Goal: Browse casually: Explore the website without a specific task or goal

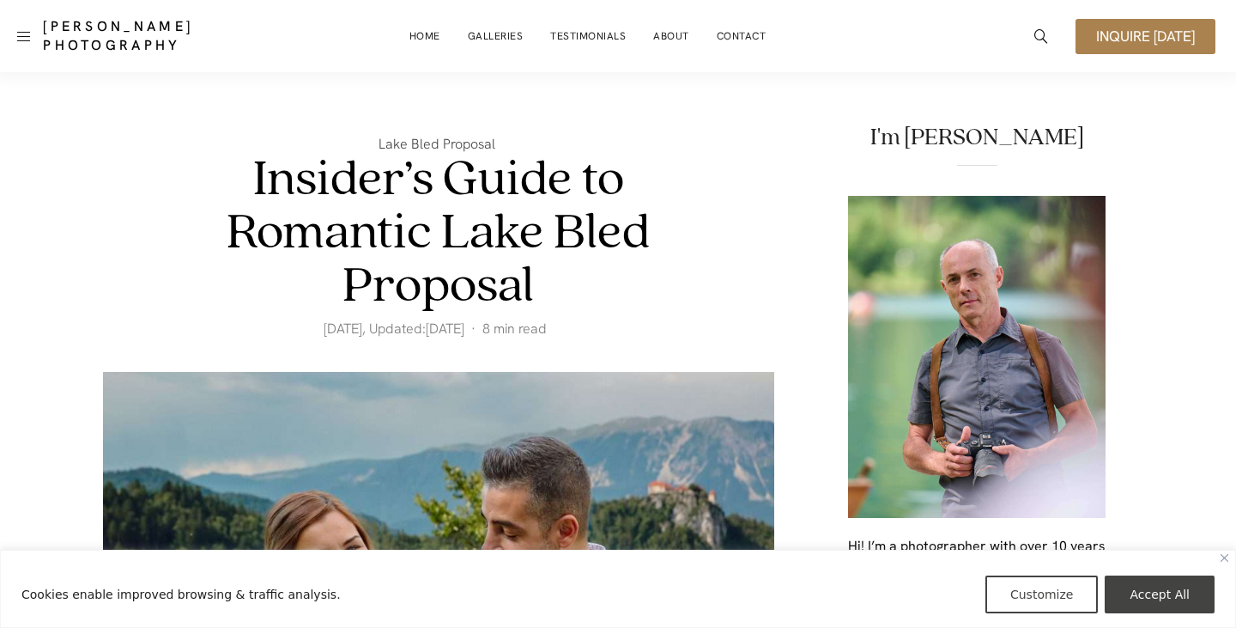
click at [1130, 39] on span "Inquire [DATE]" at bounding box center [1145, 36] width 99 height 15
click at [17, 38] on link at bounding box center [23, 36] width 13 height 25
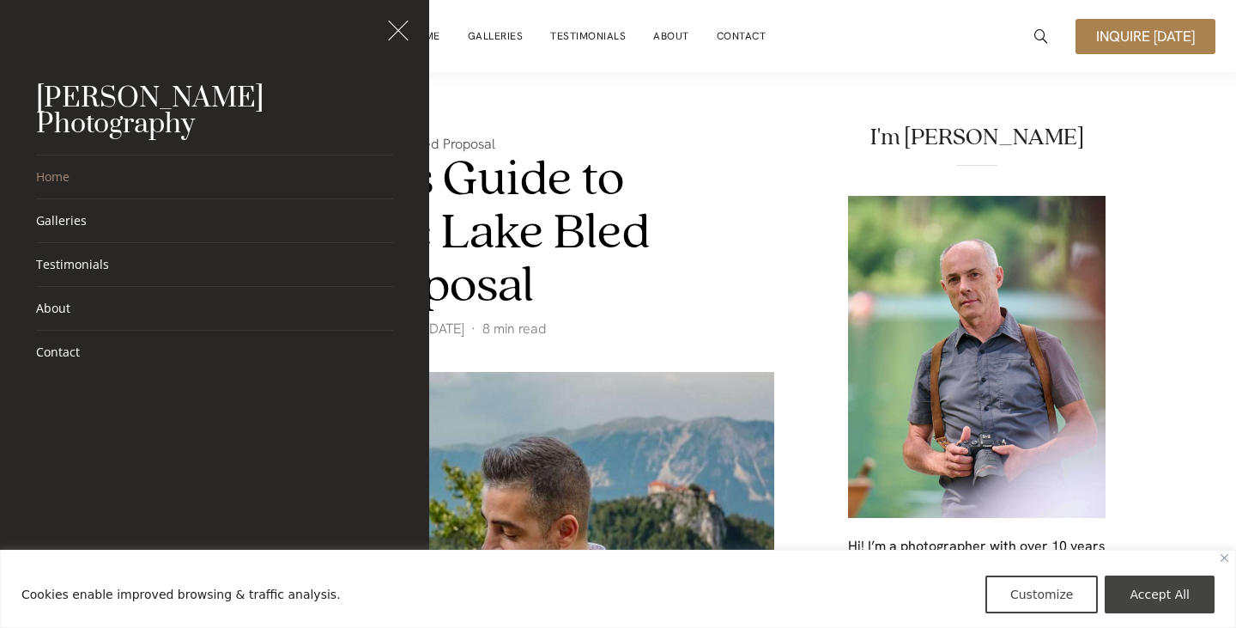
click at [60, 155] on link "Home" at bounding box center [214, 176] width 357 height 43
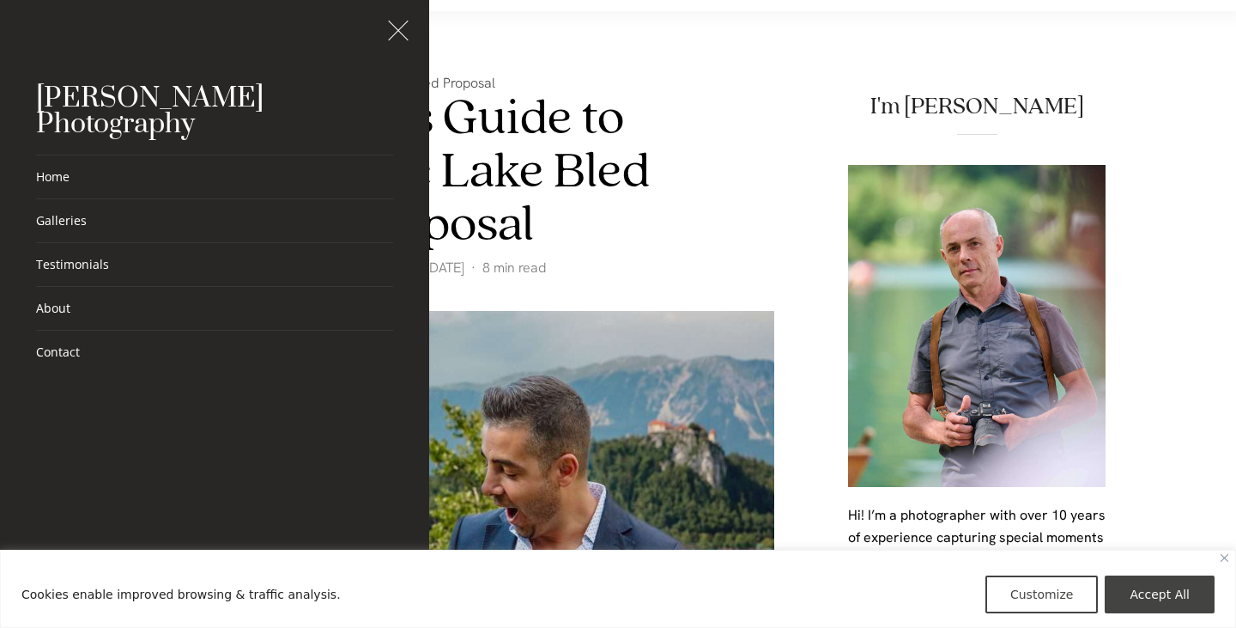
scroll to position [106, 0]
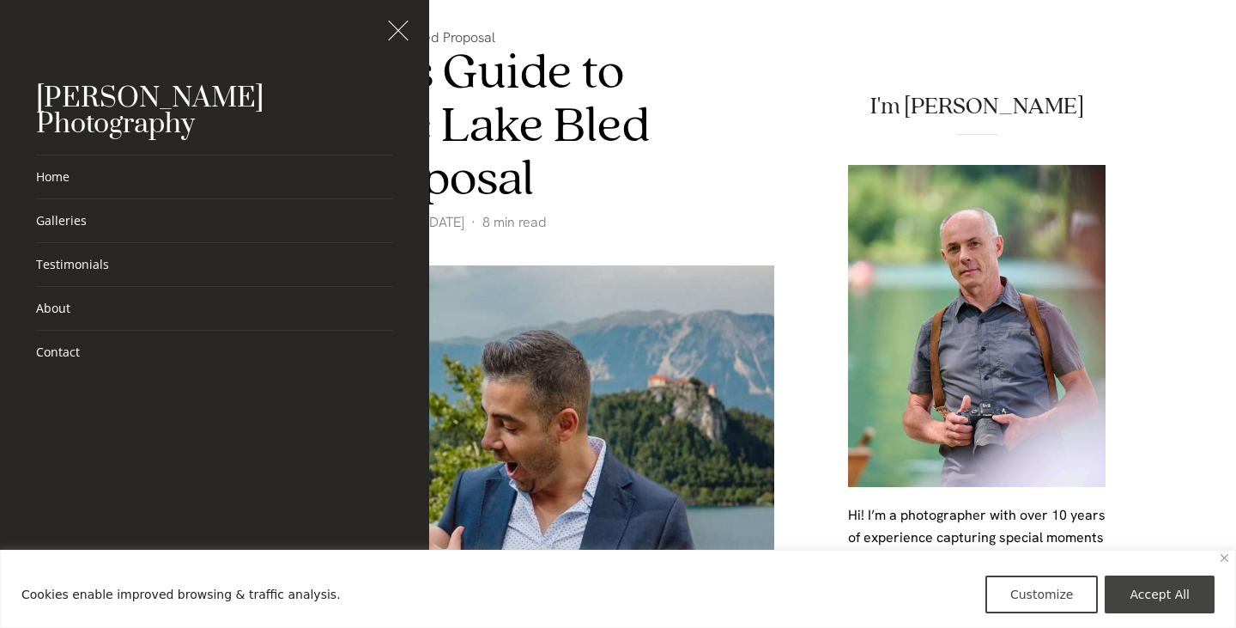
click at [396, 31] on span "Open the mobile menu" at bounding box center [403, 30] width 17 height 1
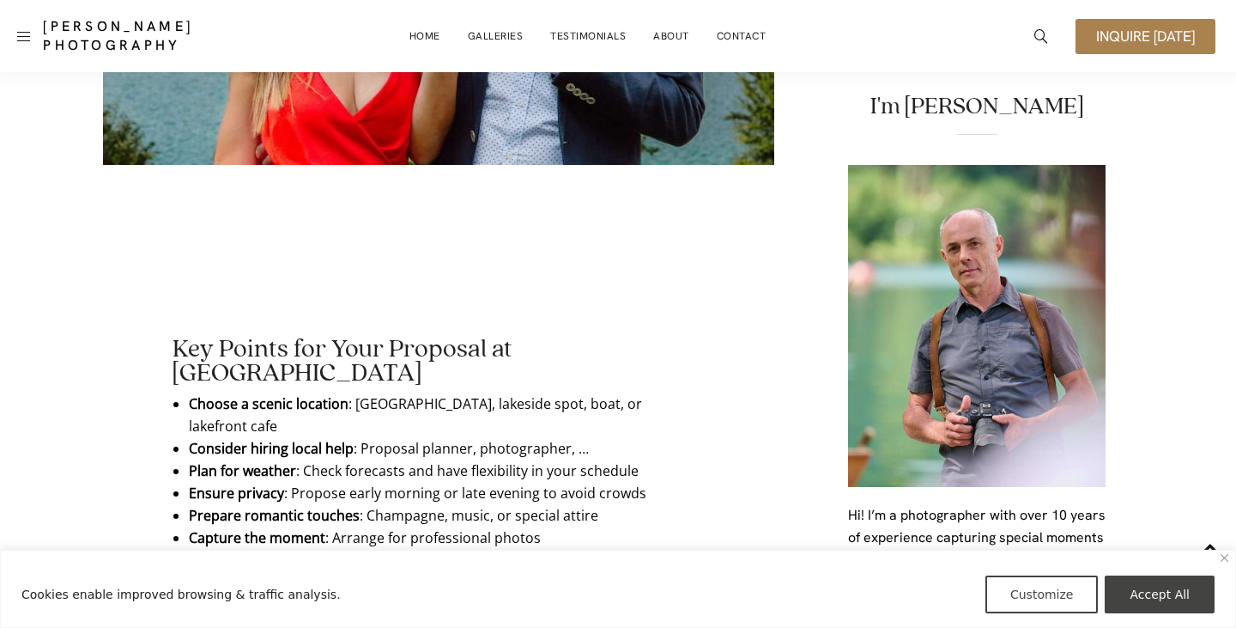
scroll to position [0, 0]
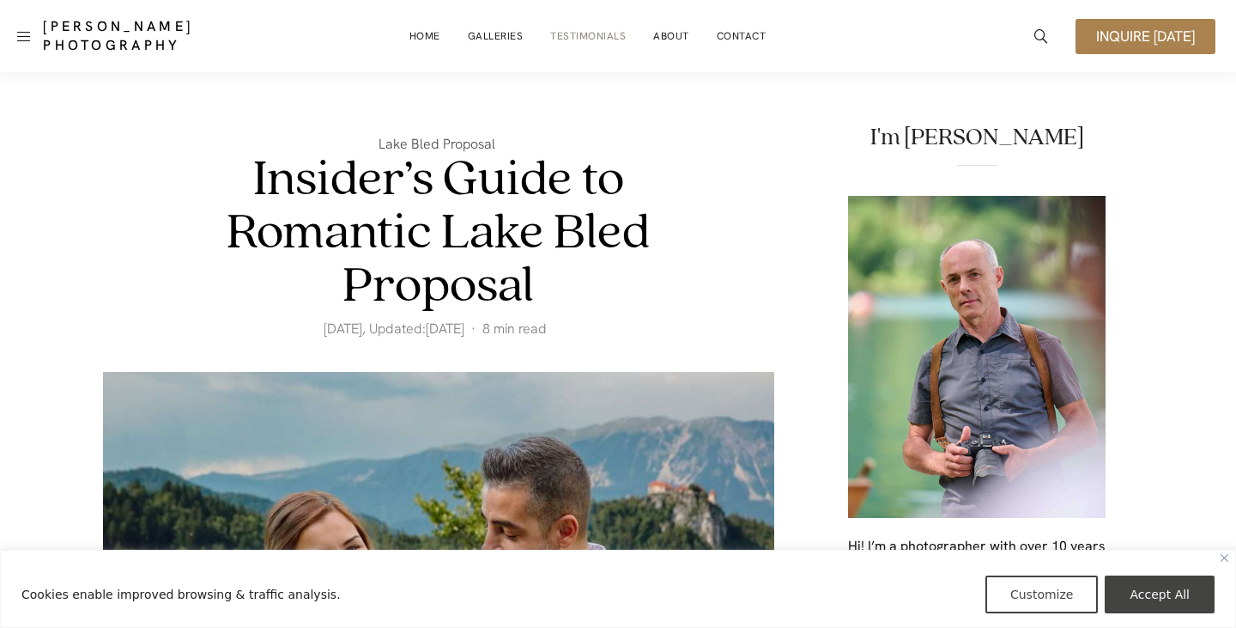
click at [595, 36] on link "Testimonials" at bounding box center [588, 36] width 76 height 34
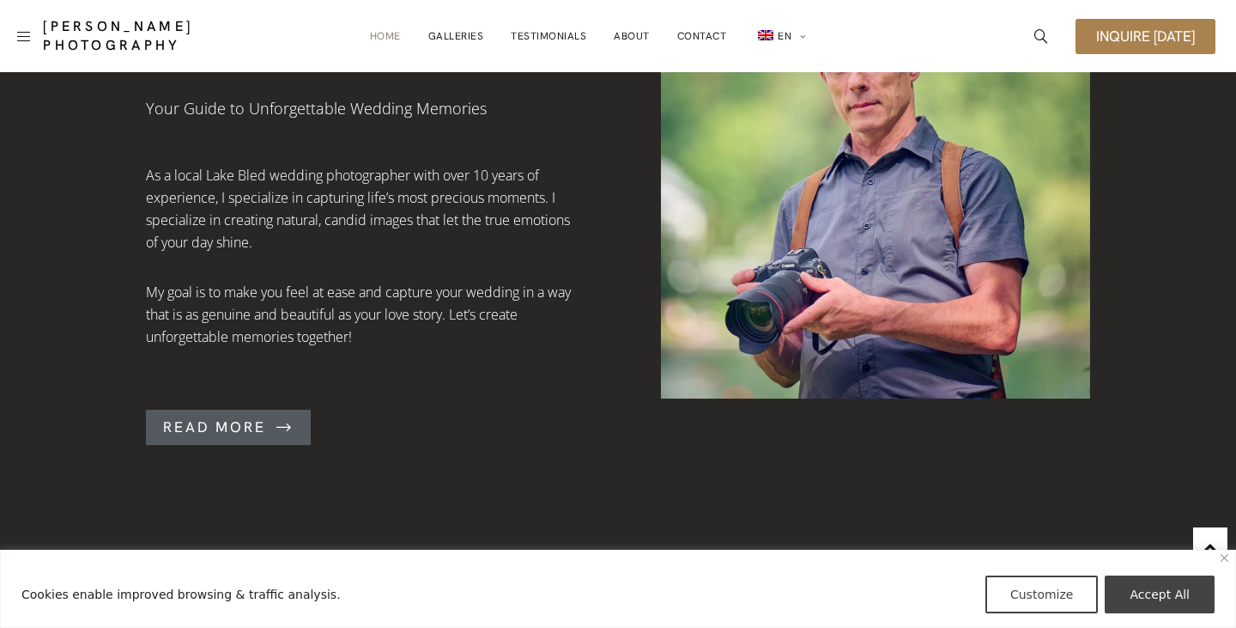
scroll to position [1297, 0]
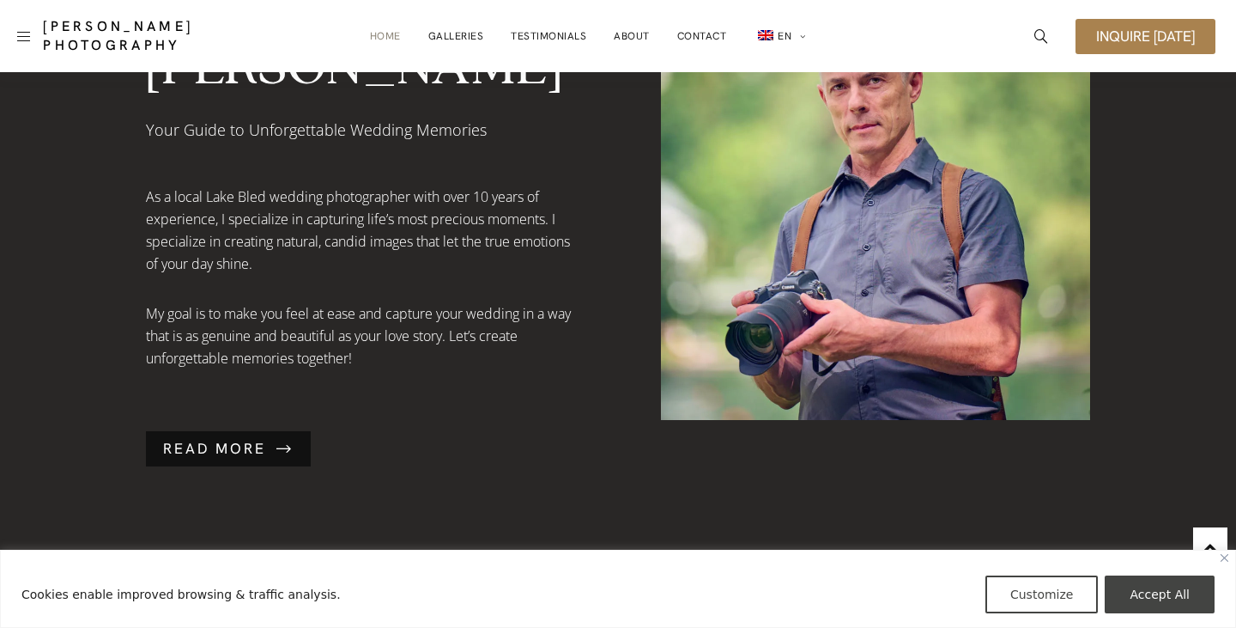
click at [210, 441] on span "Read More" at bounding box center [214, 448] width 103 height 15
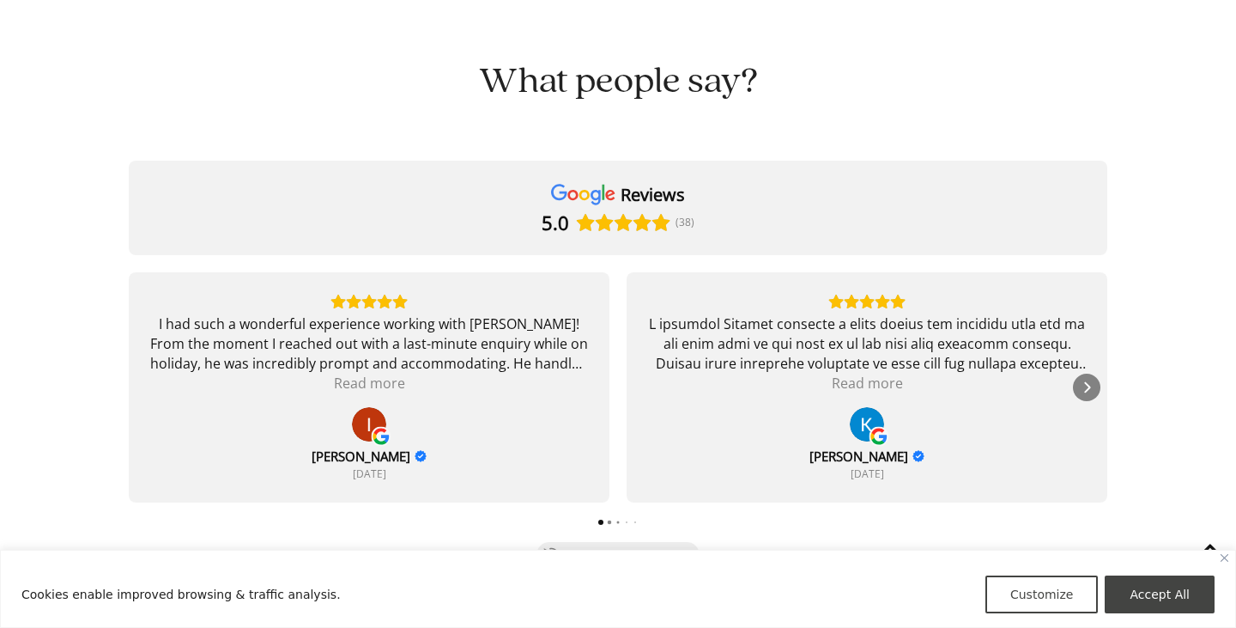
scroll to position [3903, 0]
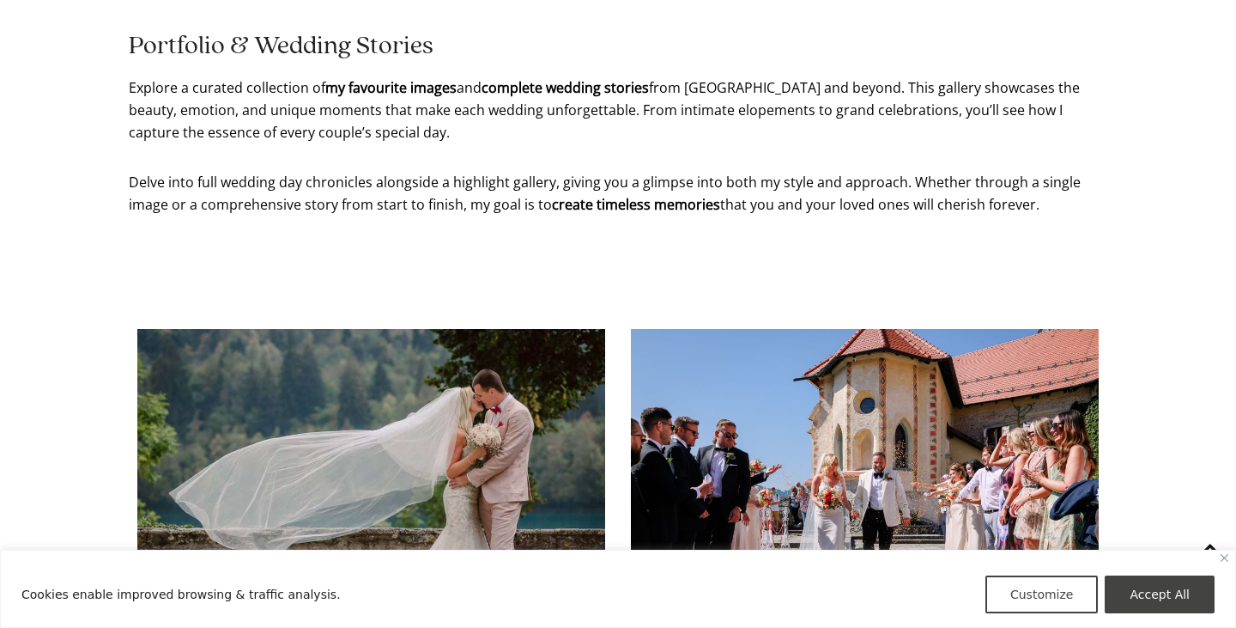
scroll to position [525, 0]
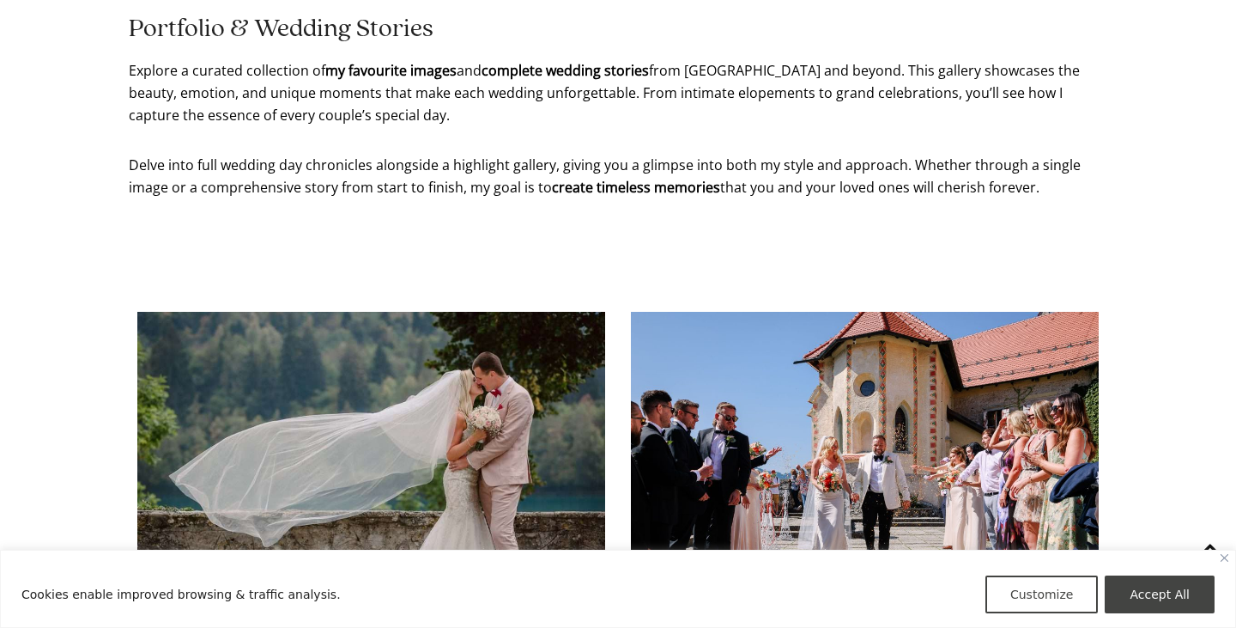
click at [367, 415] on img at bounding box center [371, 468] width 468 height 313
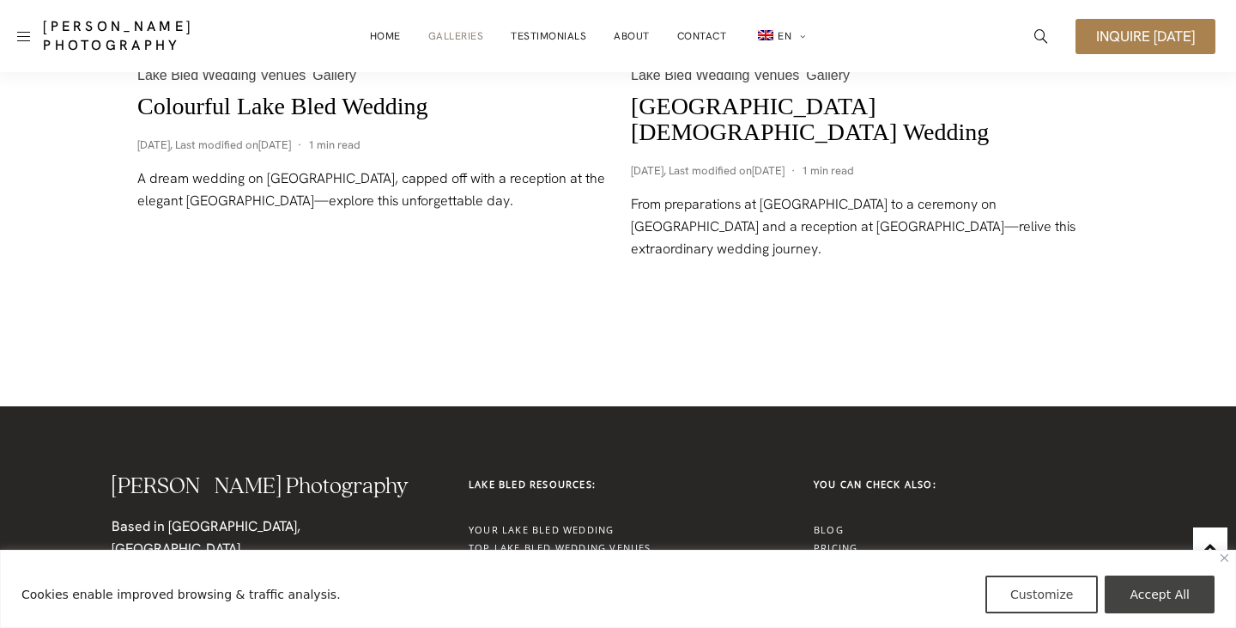
scroll to position [2680, 0]
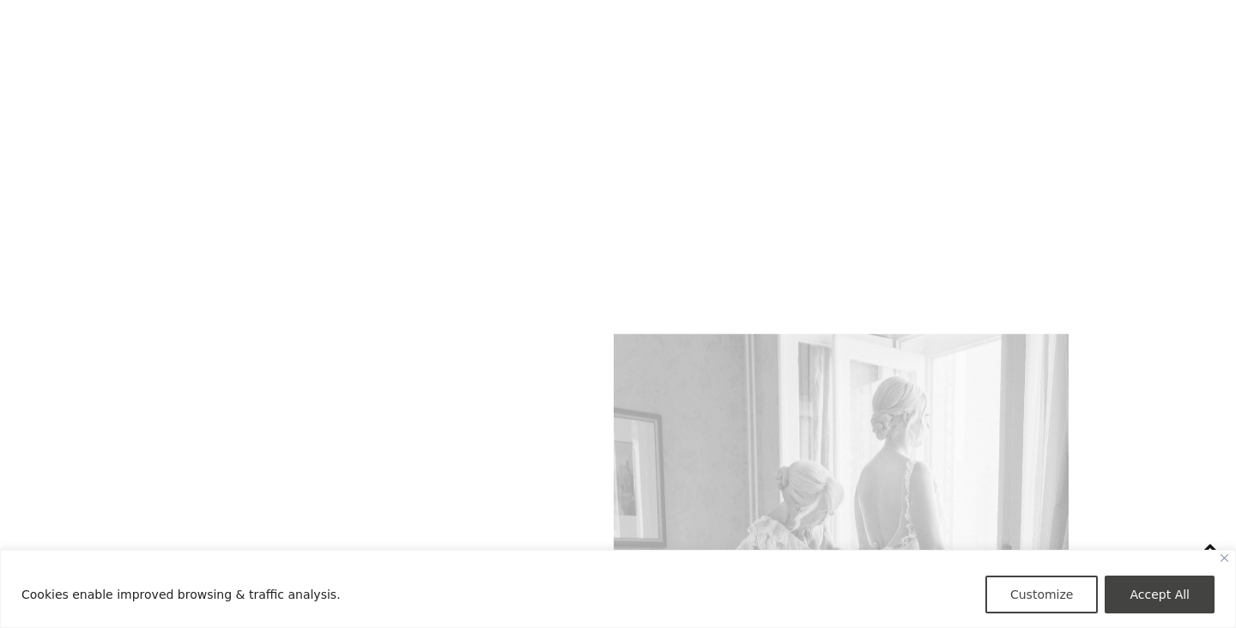
scroll to position [5370, 0]
